Goal: Information Seeking & Learning: Learn about a topic

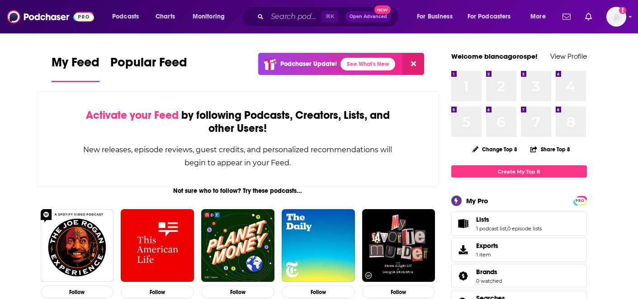
scroll to position [2, 0]
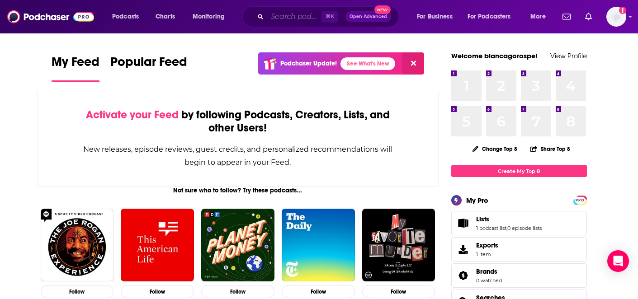
click at [291, 11] on input "Search podcasts, credits, & more..." at bounding box center [294, 16] width 54 height 14
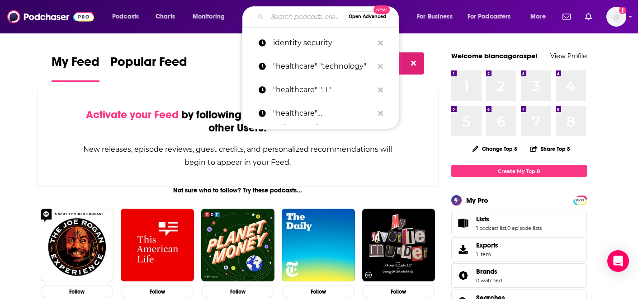
paste input "Help Me With HIPAA"
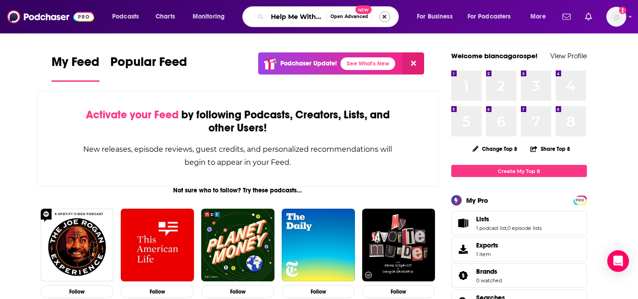
scroll to position [0, 17]
type input "Help Me With HIPAA"
drag, startPoint x: 388, startPoint y: 14, endPoint x: 375, endPoint y: 29, distance: 19.9
click at [375, 30] on div "Podcasts Charts Monitoring Help Me With HIPAA Open Advanced New For Business Fo…" at bounding box center [319, 16] width 638 height 33
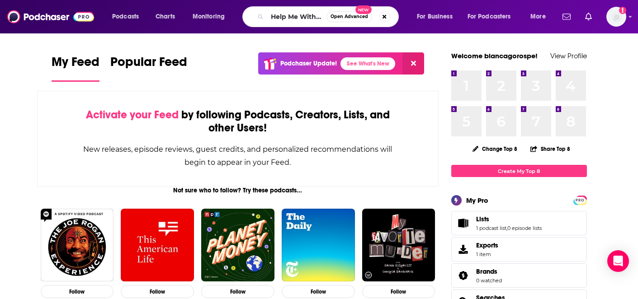
click at [264, 16] on div "Help Me With HIPAA Open Advanced New" at bounding box center [320, 16] width 156 height 21
click at [292, 18] on input "Help Me With HIPAA" at bounding box center [296, 16] width 59 height 14
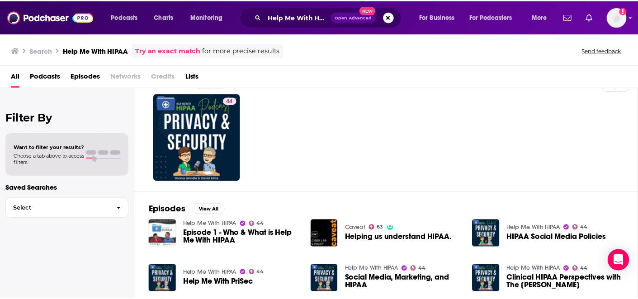
scroll to position [37, 0]
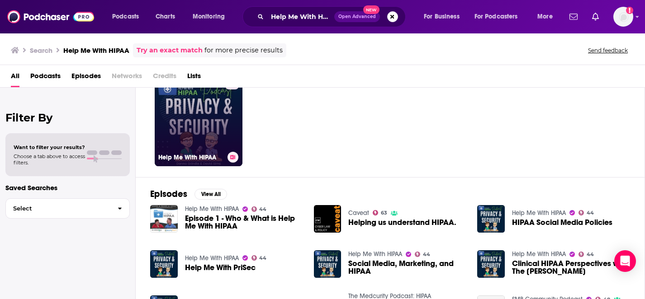
click at [212, 118] on link "44 Help Me With HIPAA" at bounding box center [199, 123] width 88 height 88
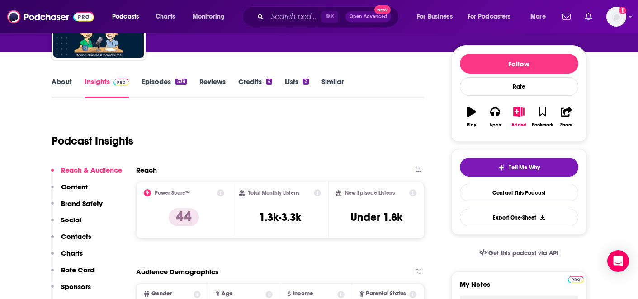
scroll to position [110, 0]
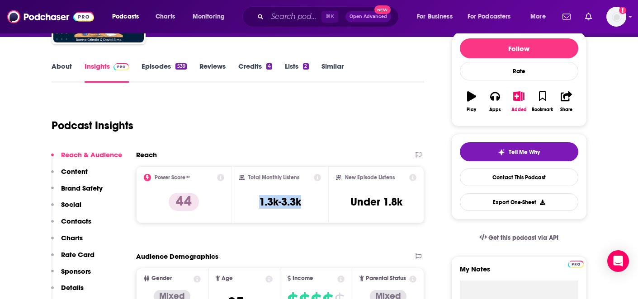
drag, startPoint x: 307, startPoint y: 204, endPoint x: 250, endPoint y: 205, distance: 57.0
click at [250, 205] on div "Total Monthly Listens 1.3k-3.3k" at bounding box center [280, 195] width 82 height 42
copy h3 "1.3k-3.3k"
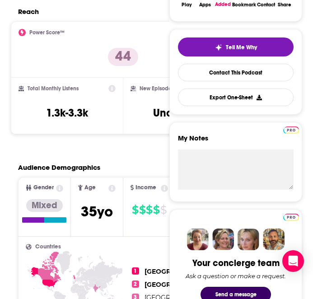
scroll to position [0, 0]
